Goal: Information Seeking & Learning: Learn about a topic

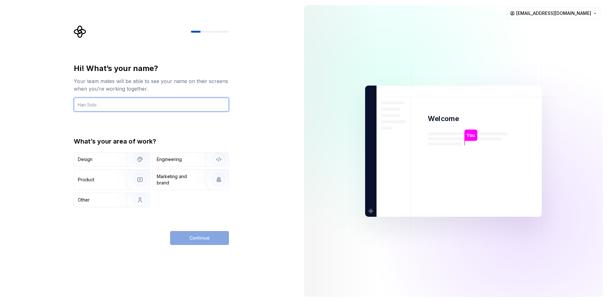
click at [118, 103] on input "text" at bounding box center [151, 105] width 155 height 14
type input "soselor"
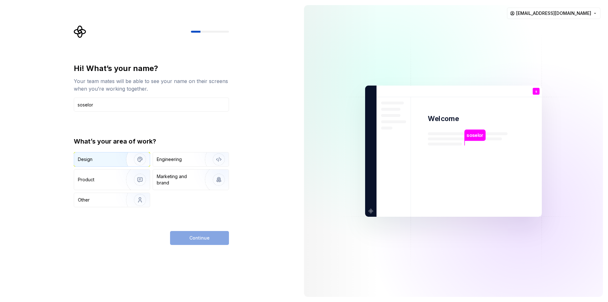
click at [89, 160] on div "Design" at bounding box center [85, 159] width 15 height 6
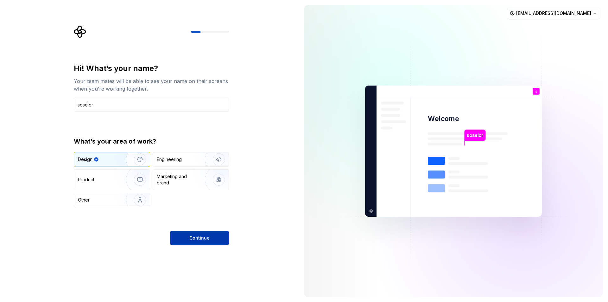
click at [210, 239] on button "Continue" at bounding box center [199, 238] width 59 height 14
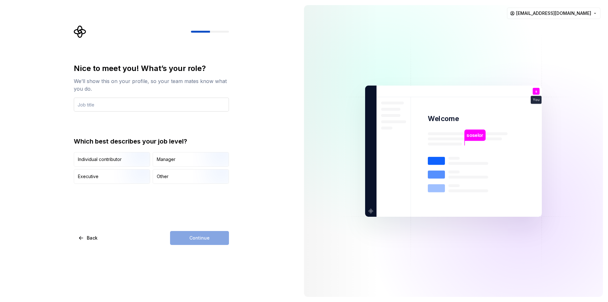
click at [107, 110] on input "text" at bounding box center [151, 105] width 155 height 14
click at [107, 108] on input "text" at bounding box center [151, 105] width 155 height 14
type input "DESIGNER"
click at [92, 161] on div "Individual contributor" at bounding box center [100, 159] width 44 height 6
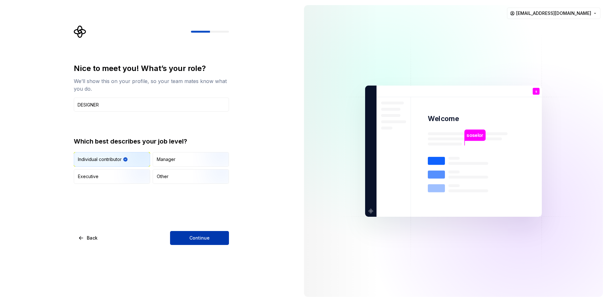
click at [212, 244] on button "Continue" at bounding box center [199, 238] width 59 height 14
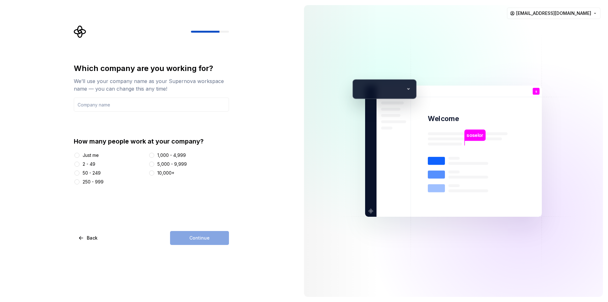
click at [96, 156] on div "Just me" at bounding box center [91, 155] width 16 height 6
click at [80, 156] on button "Just me" at bounding box center [76, 155] width 5 height 5
click at [99, 102] on input "text" at bounding box center [151, 105] width 155 height 14
type input "valasys media"
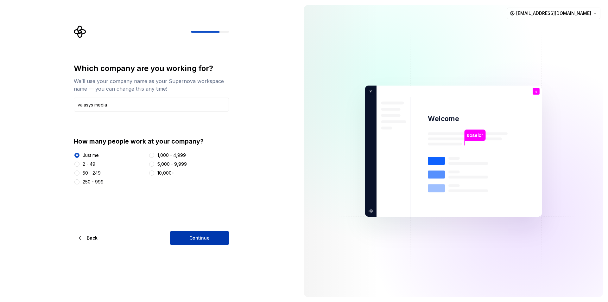
drag, startPoint x: 208, startPoint y: 240, endPoint x: 82, endPoint y: 232, distance: 125.7
click at [208, 240] on span "Continue" at bounding box center [200, 238] width 20 height 6
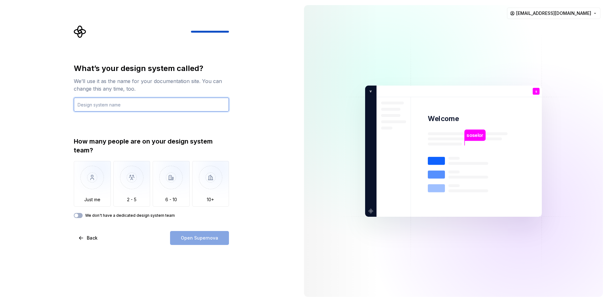
click at [109, 106] on input "text" at bounding box center [151, 105] width 155 height 14
type input "vais"
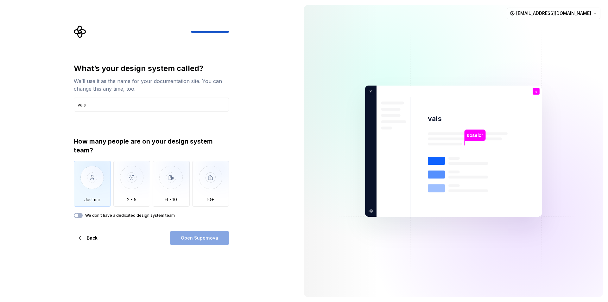
click at [92, 190] on img "button" at bounding box center [92, 182] width 37 height 42
click at [196, 234] on button "Open Supernova" at bounding box center [199, 238] width 59 height 14
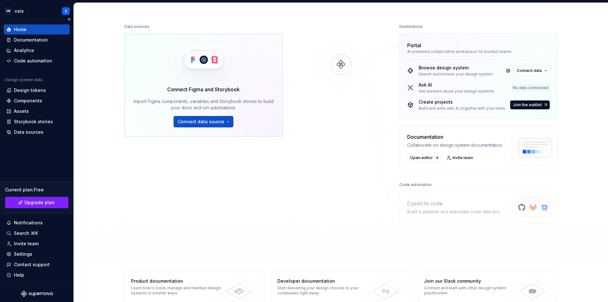
scroll to position [80, 0]
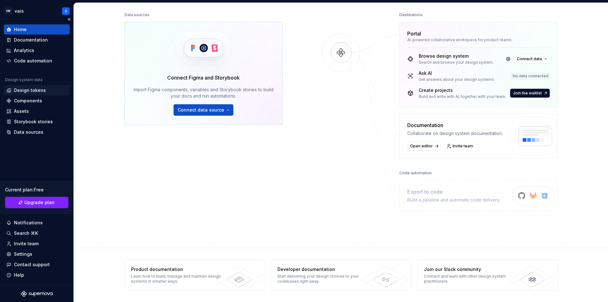
click at [35, 89] on div "Design tokens" at bounding box center [30, 90] width 32 height 6
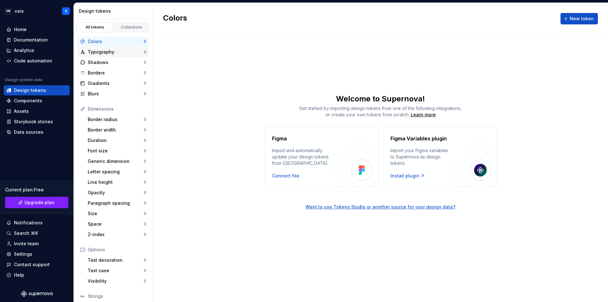
click at [102, 53] on div "Typography" at bounding box center [116, 52] width 56 height 6
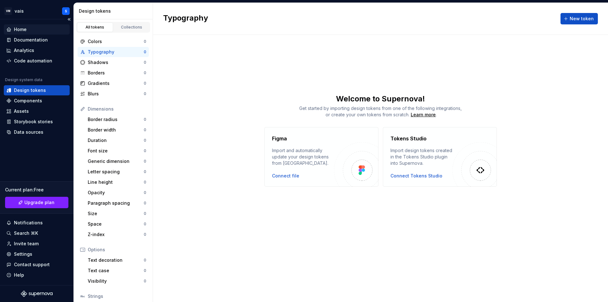
click at [21, 28] on div "Home" at bounding box center [20, 29] width 13 height 6
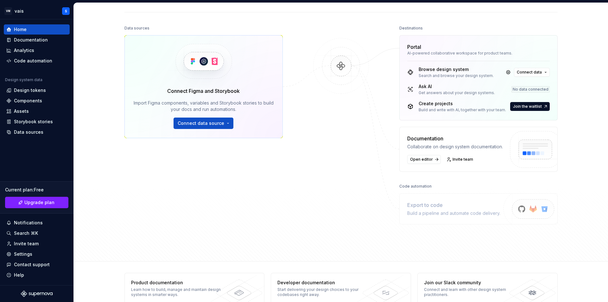
scroll to position [80, 0]
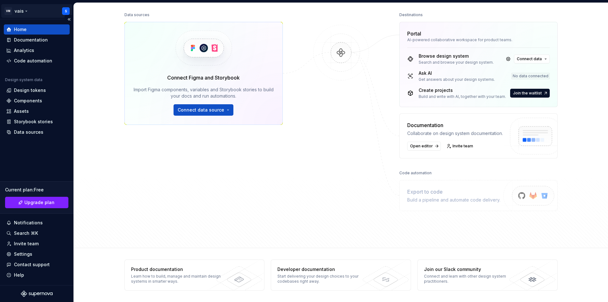
click at [22, 12] on html "[PERSON_NAME] S Home Documentation Analytics Code automation Design system data…" at bounding box center [304, 151] width 608 height 302
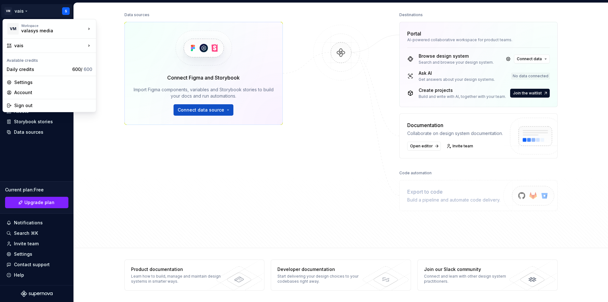
click at [263, 230] on html "[PERSON_NAME] S Home Documentation Analytics Code automation Design system data…" at bounding box center [304, 151] width 608 height 302
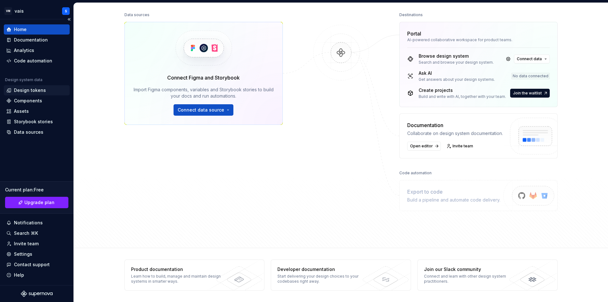
click at [25, 92] on div "Design tokens" at bounding box center [30, 90] width 32 height 6
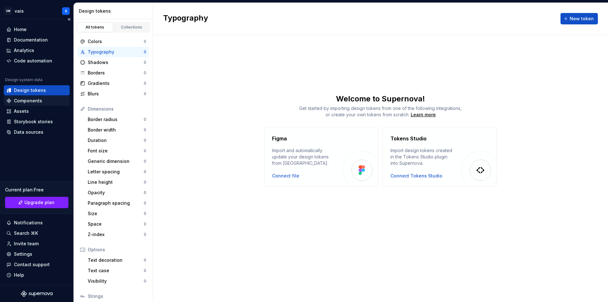
click at [31, 100] on div "Components" at bounding box center [28, 101] width 28 height 6
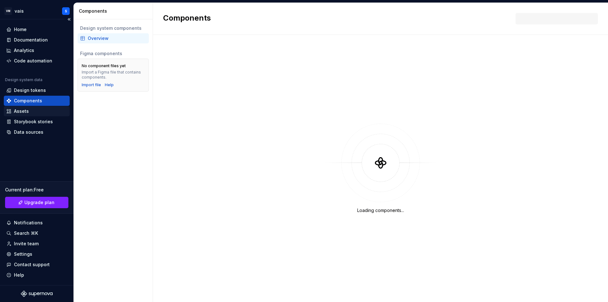
click at [27, 112] on div "Assets" at bounding box center [21, 111] width 15 height 6
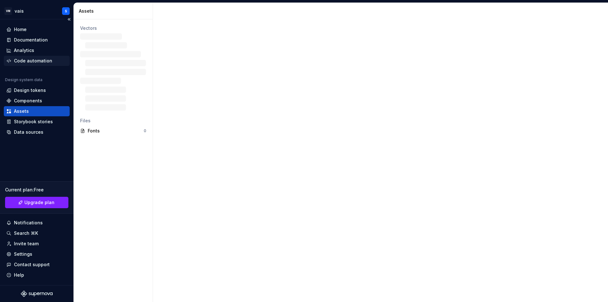
click at [39, 60] on div "Code automation" at bounding box center [33, 61] width 38 height 6
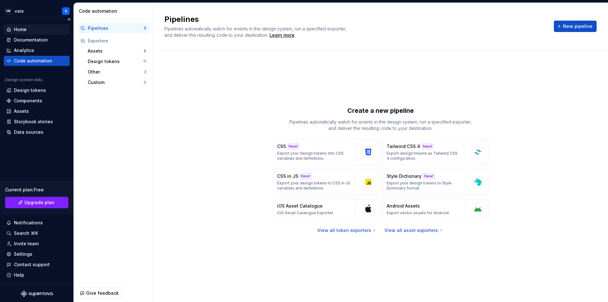
click at [20, 28] on div "Home" at bounding box center [20, 29] width 13 height 6
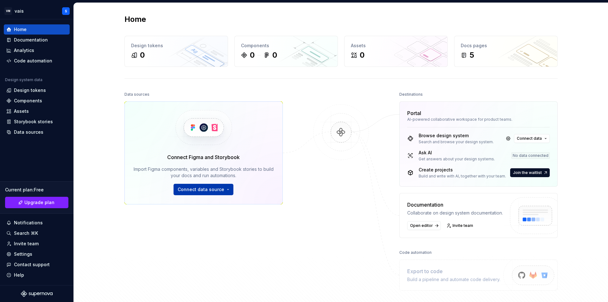
click at [203, 189] on span "Connect data source" at bounding box center [201, 189] width 47 height 6
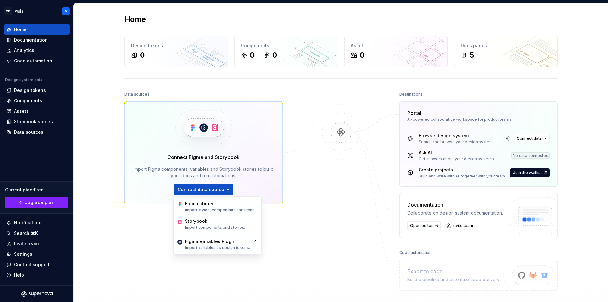
click at [314, 227] on div at bounding box center [341, 190] width 63 height 201
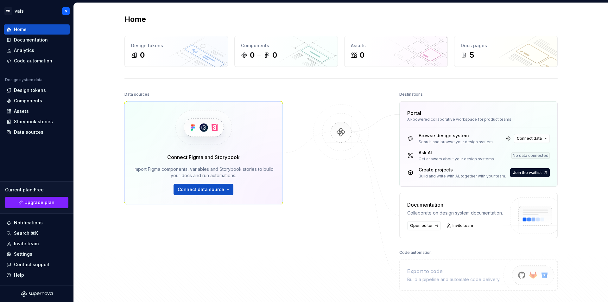
click at [431, 171] on div "Create projects" at bounding box center [462, 170] width 87 height 6
click at [388, 54] on div "0" at bounding box center [396, 55] width 90 height 10
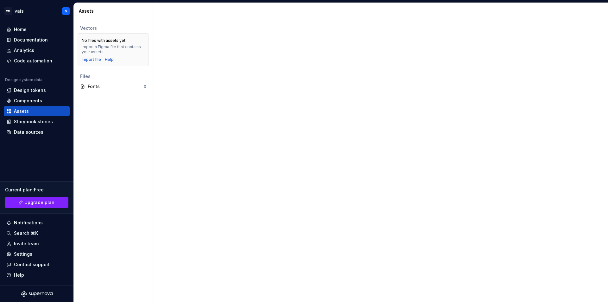
click at [160, 44] on div at bounding box center [380, 152] width 455 height 299
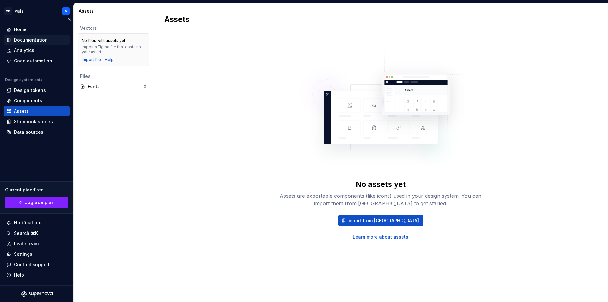
click at [22, 41] on div "Documentation" at bounding box center [31, 40] width 34 height 6
click at [14, 31] on div "Home" at bounding box center [20, 29] width 13 height 6
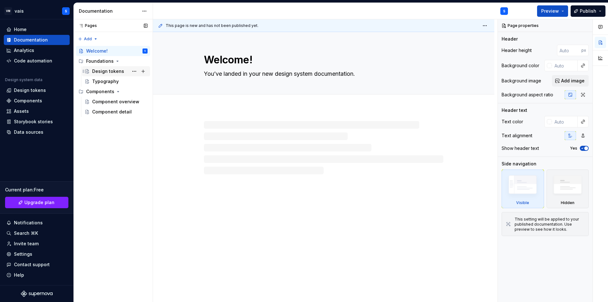
click at [106, 73] on div "Design tokens" at bounding box center [108, 71] width 32 height 6
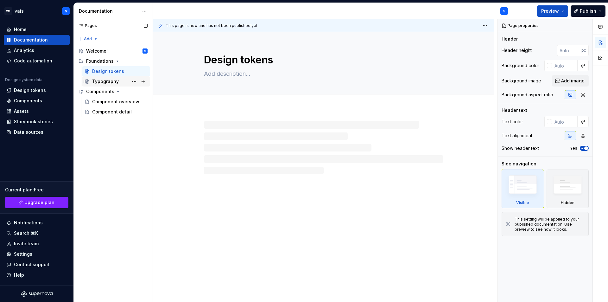
click at [106, 83] on div "Typography" at bounding box center [105, 81] width 27 height 6
click at [85, 37] on div "Pages Pages Add Accessibility guide for tree Page tree. Navigate the tree with …" at bounding box center [113, 160] width 79 height 283
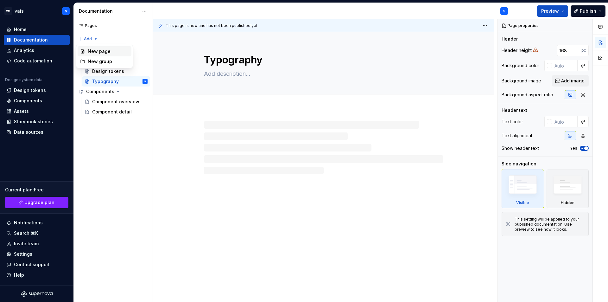
click at [102, 50] on div "New page" at bounding box center [108, 51] width 41 height 6
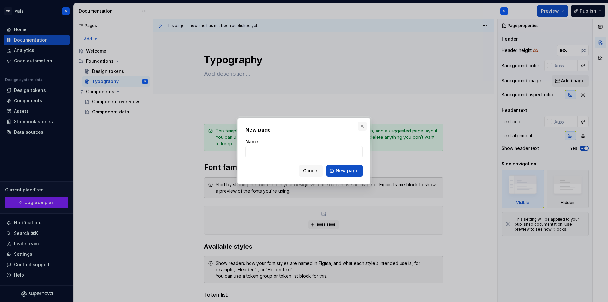
click at [364, 123] on button "button" at bounding box center [362, 126] width 9 height 9
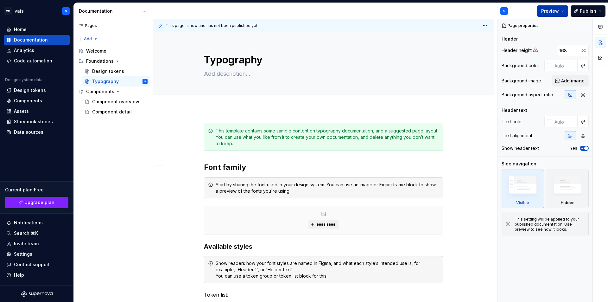
click at [564, 11] on button "Preview" at bounding box center [552, 10] width 31 height 11
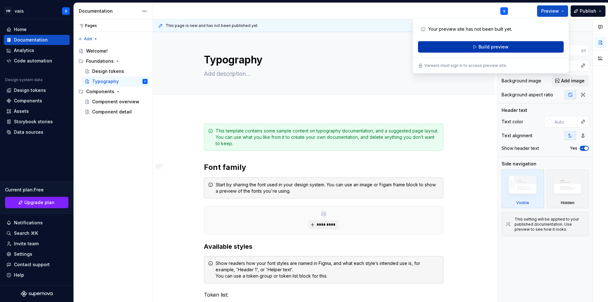
click at [485, 45] on span "Build preview" at bounding box center [494, 47] width 30 height 6
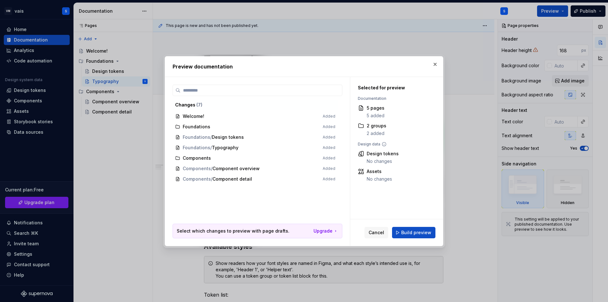
click at [203, 113] on span "Welcome! Added" at bounding box center [255, 116] width 165 height 10
click at [429, 233] on span "Build preview" at bounding box center [417, 232] width 30 height 6
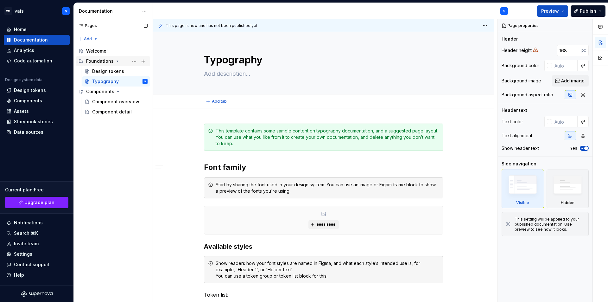
type textarea "*"
click at [29, 49] on div "Analytics" at bounding box center [24, 50] width 20 height 6
